Goal: Purchase product/service

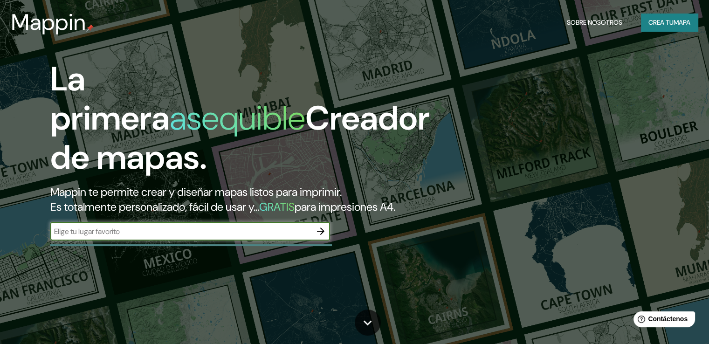
click at [660, 22] on font "Crea tu" at bounding box center [661, 22] width 25 height 8
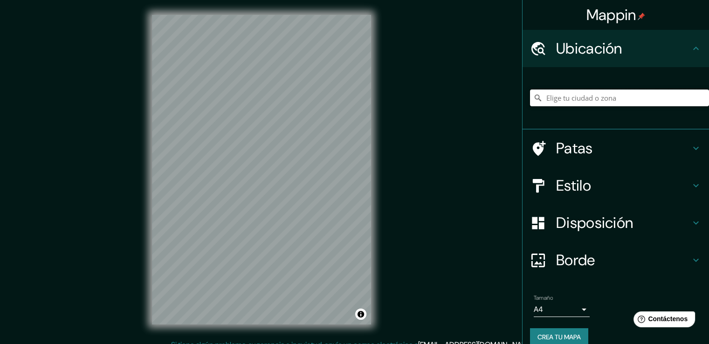
click at [578, 98] on input "Elige tu ciudad o zona" at bounding box center [619, 98] width 179 height 17
type input "Achocalla, [GEOGRAPHIC_DATA], [GEOGRAPHIC_DATA]"
click at [681, 190] on h4 "Estilo" at bounding box center [623, 185] width 134 height 19
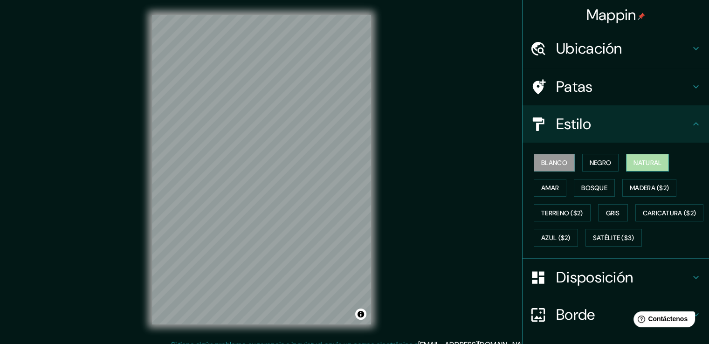
click at [649, 164] on font "Natural" at bounding box center [648, 163] width 28 height 8
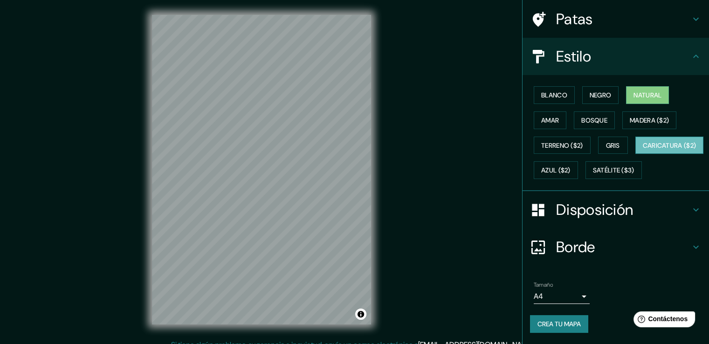
scroll to position [90, 0]
click at [637, 244] on h4 "Borde" at bounding box center [623, 247] width 134 height 19
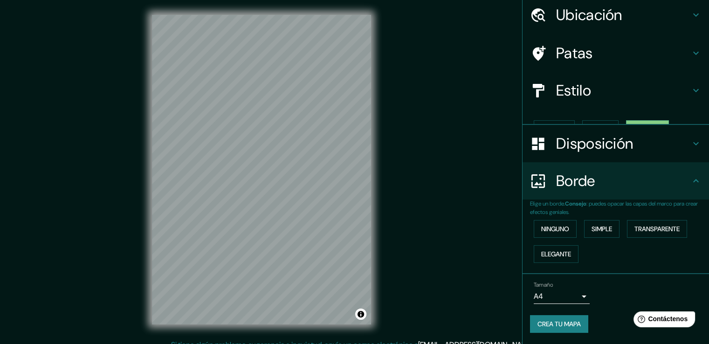
scroll to position [17, 0]
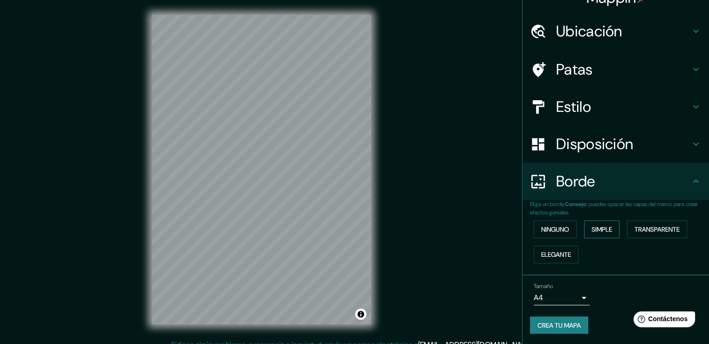
click at [597, 229] on font "Simple" at bounding box center [602, 229] width 21 height 8
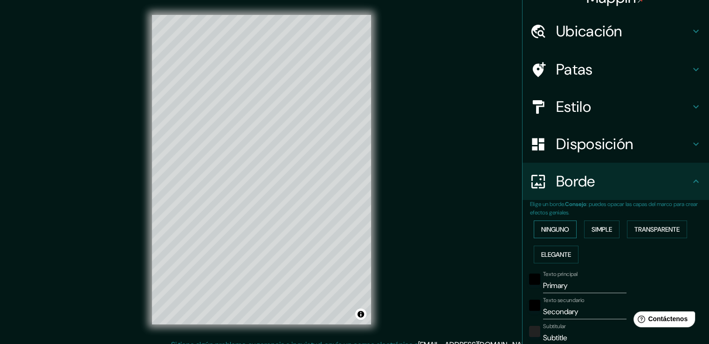
click at [563, 225] on font "Ninguno" at bounding box center [555, 229] width 28 height 8
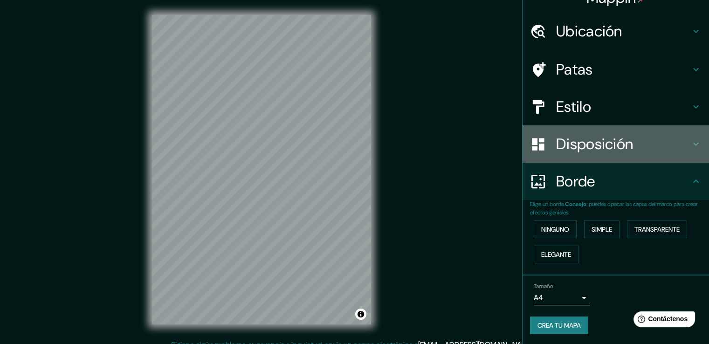
click at [588, 140] on font "Disposición" at bounding box center [594, 144] width 77 height 20
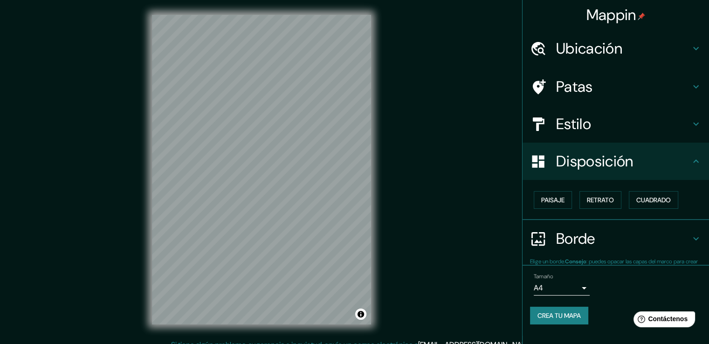
scroll to position [0, 0]
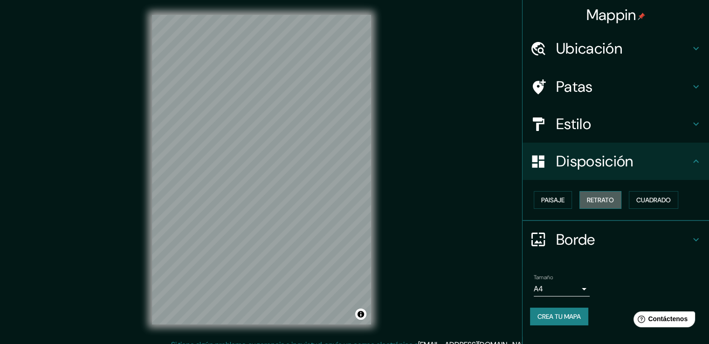
click at [597, 202] on font "Retrato" at bounding box center [600, 200] width 27 height 8
click at [653, 197] on font "Cuadrado" at bounding box center [653, 200] width 35 height 8
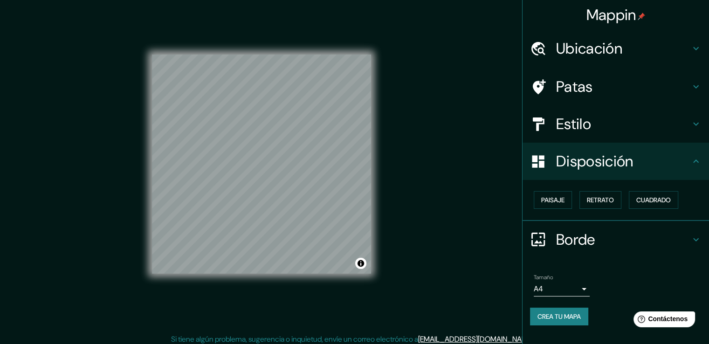
scroll to position [10, 0]
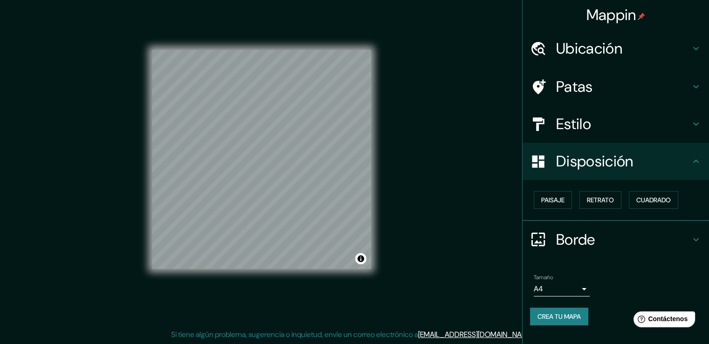
click at [690, 130] on div "Estilo" at bounding box center [616, 123] width 186 height 37
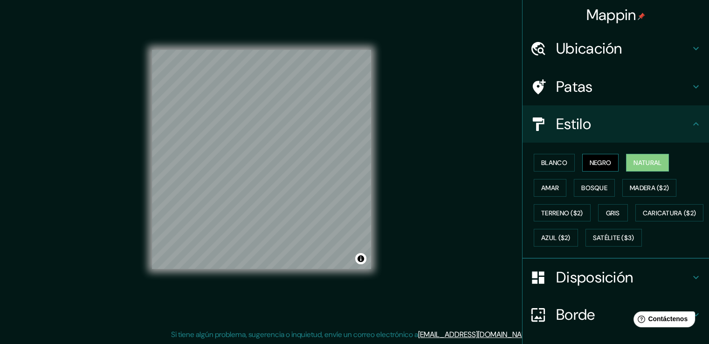
click at [606, 159] on font "Negro" at bounding box center [601, 163] width 22 height 8
click at [541, 185] on font "Amar" at bounding box center [550, 188] width 18 height 8
click at [627, 162] on button "Natural" at bounding box center [647, 163] width 43 height 18
click at [278, 176] on div at bounding box center [275, 173] width 7 height 7
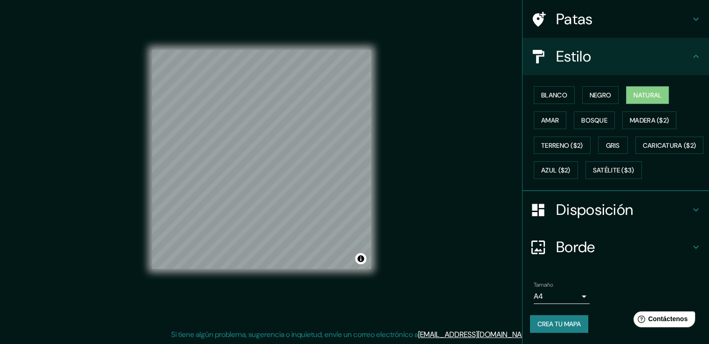
scroll to position [90, 0]
click at [554, 326] on font "Crea tu mapa" at bounding box center [559, 324] width 43 height 8
